Goal: Task Accomplishment & Management: Manage account settings

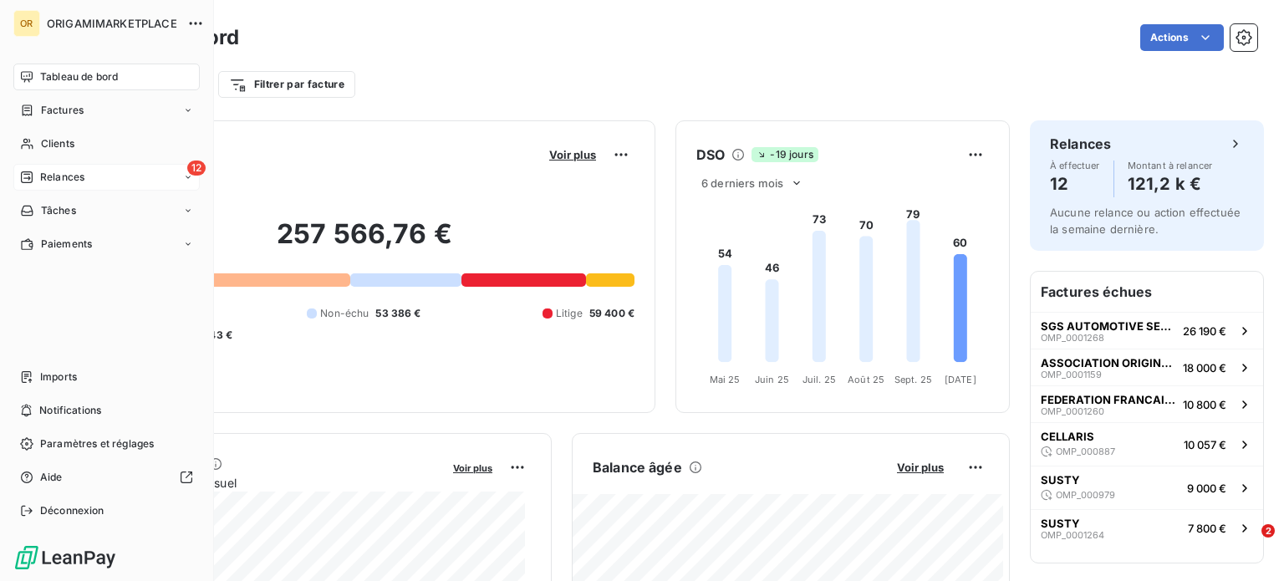
click at [44, 173] on span "Relances" at bounding box center [62, 177] width 44 height 15
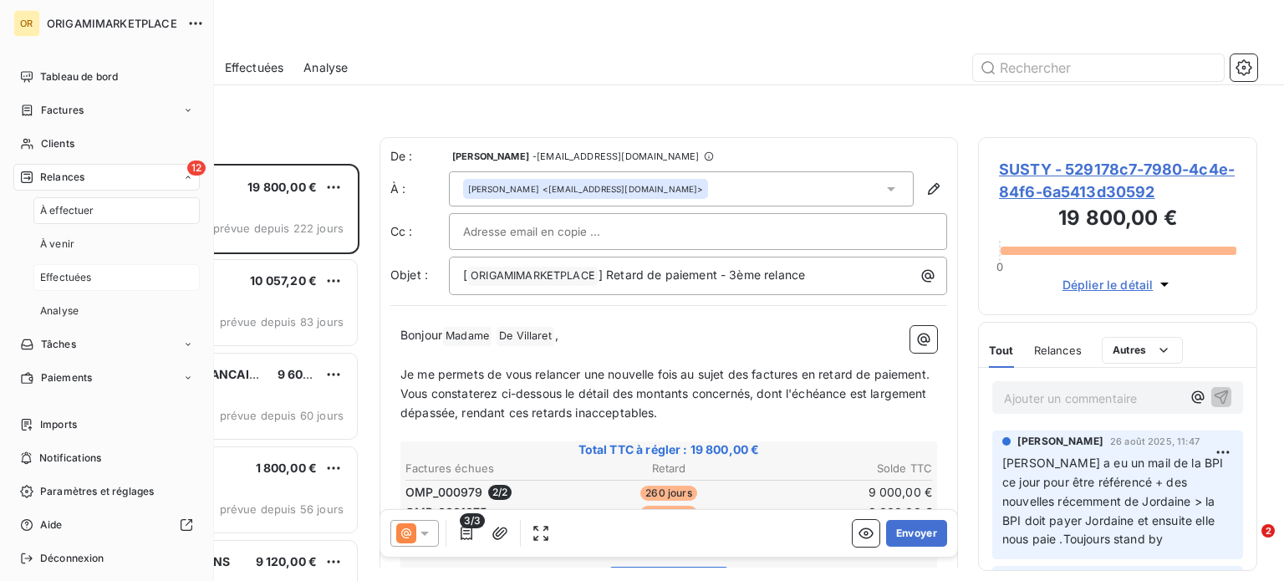
scroll to position [47, 0]
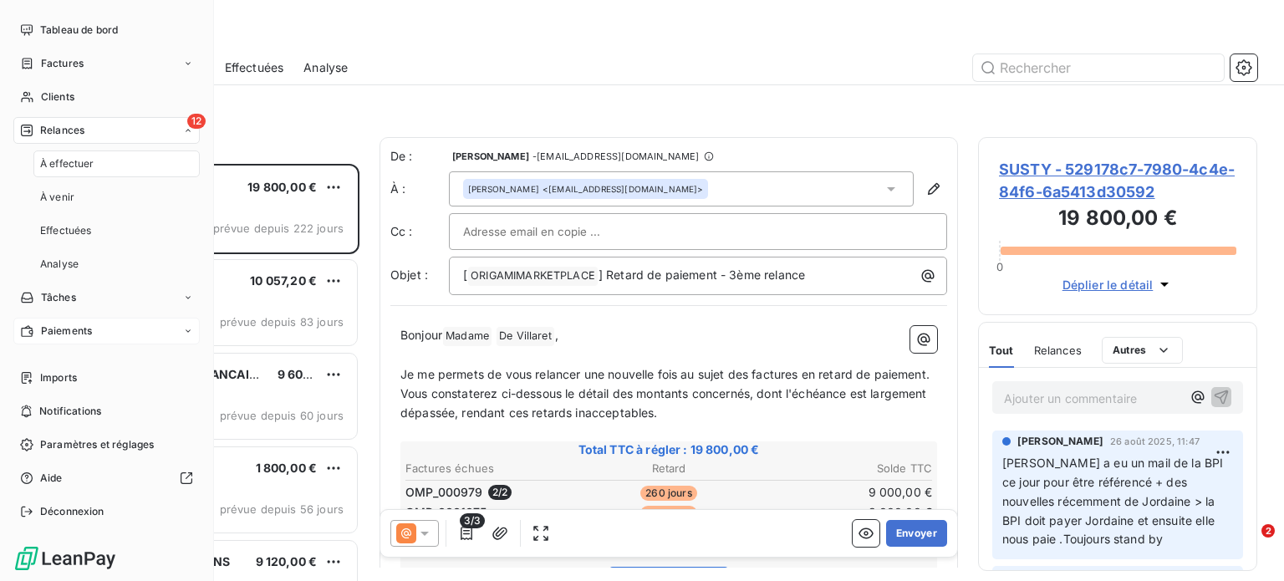
click at [186, 329] on icon at bounding box center [188, 330] width 5 height 3
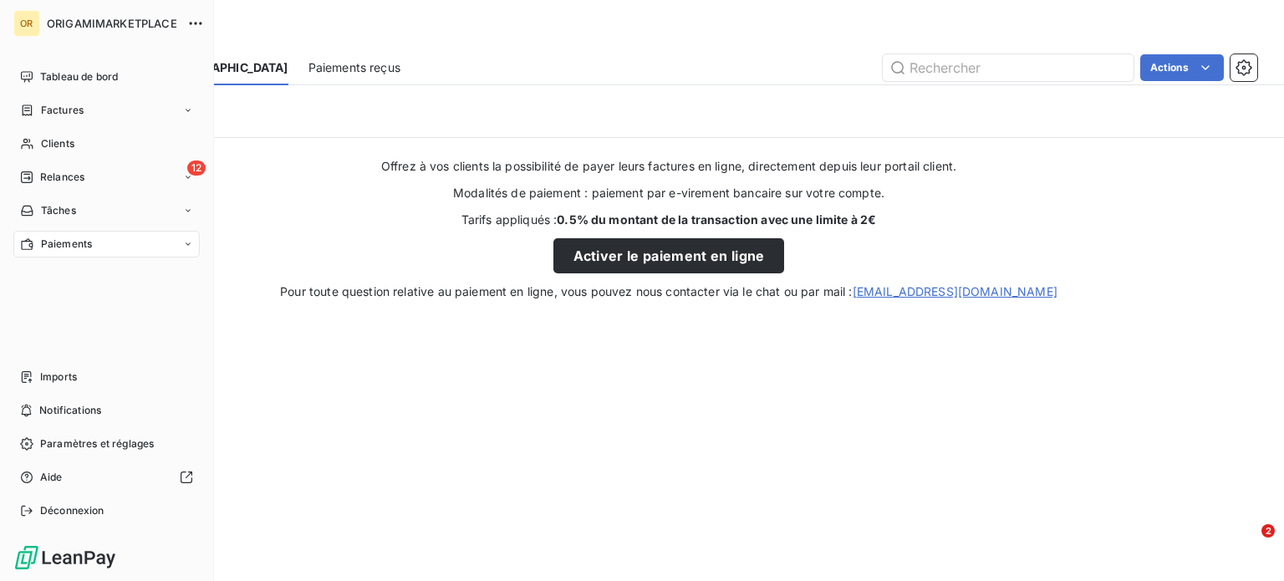
drag, startPoint x: 191, startPoint y: 244, endPoint x: 185, endPoint y: 250, distance: 8.9
click at [189, 246] on icon at bounding box center [188, 244] width 10 height 10
click at [122, 270] on div "Paiements reçus" at bounding box center [116, 277] width 166 height 27
